Goal: Register for event/course

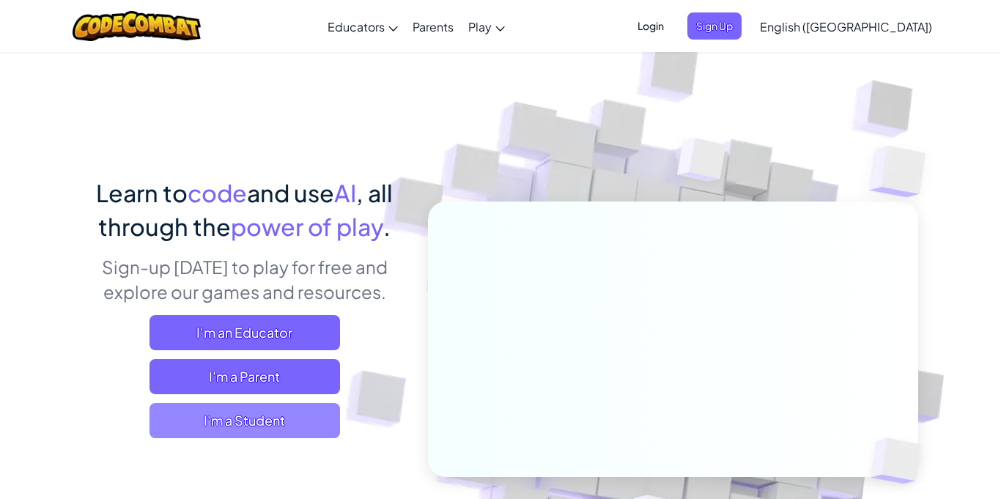
click at [163, 418] on span "I'm a Student" at bounding box center [245, 420] width 191 height 35
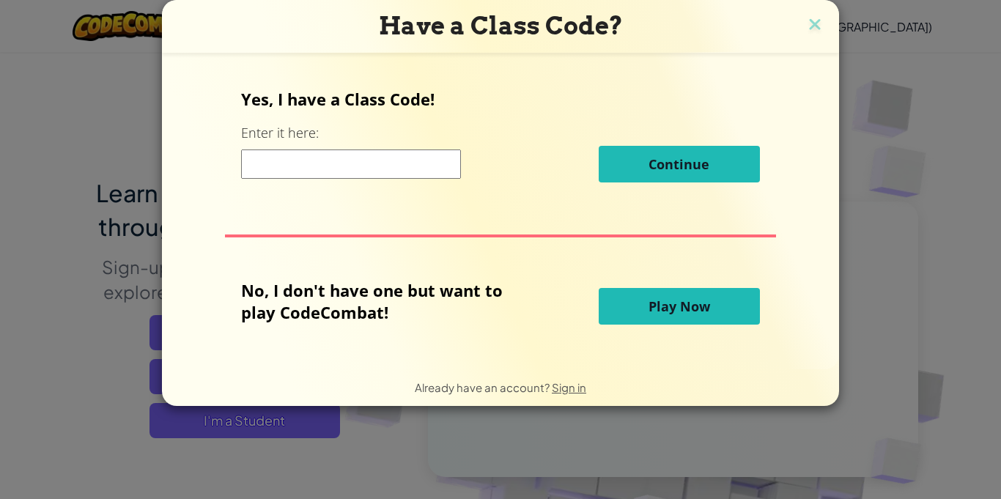
click at [657, 304] on span "Play Now" at bounding box center [680, 307] width 62 height 18
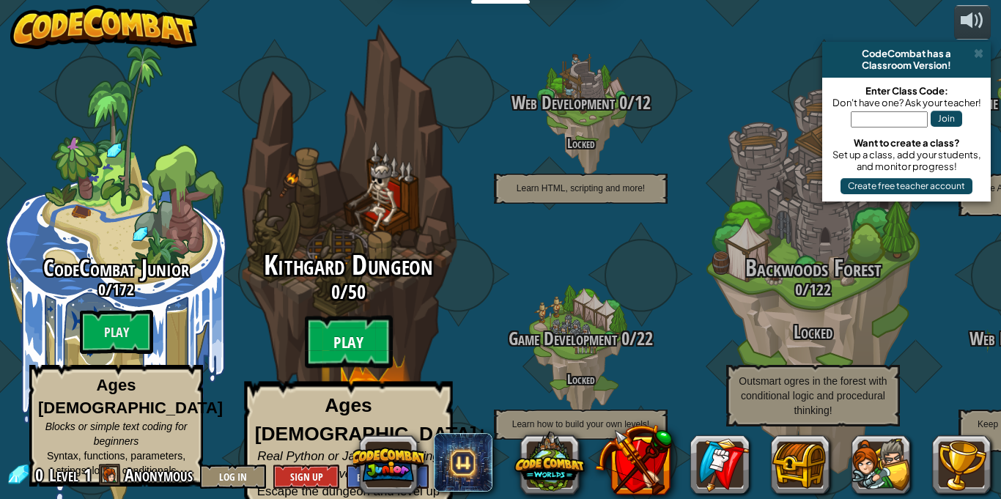
click at [357, 336] on btn "Play" at bounding box center [349, 342] width 88 height 53
